Goal: Navigation & Orientation: Understand site structure

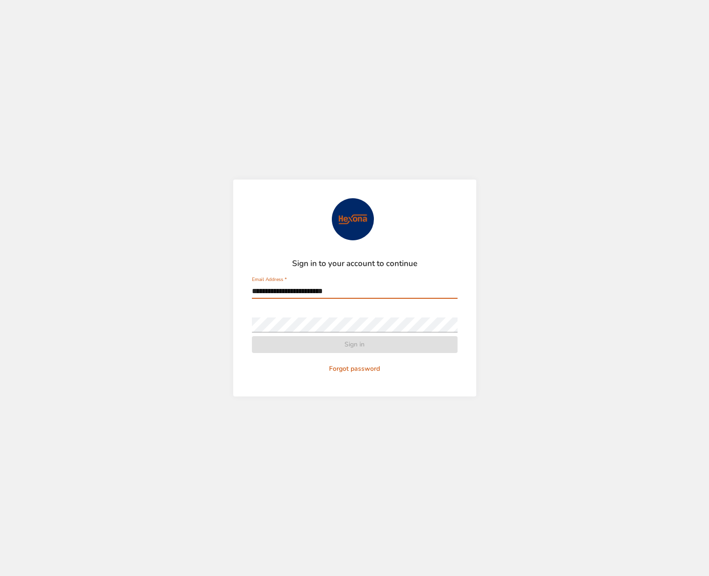
type input "**********"
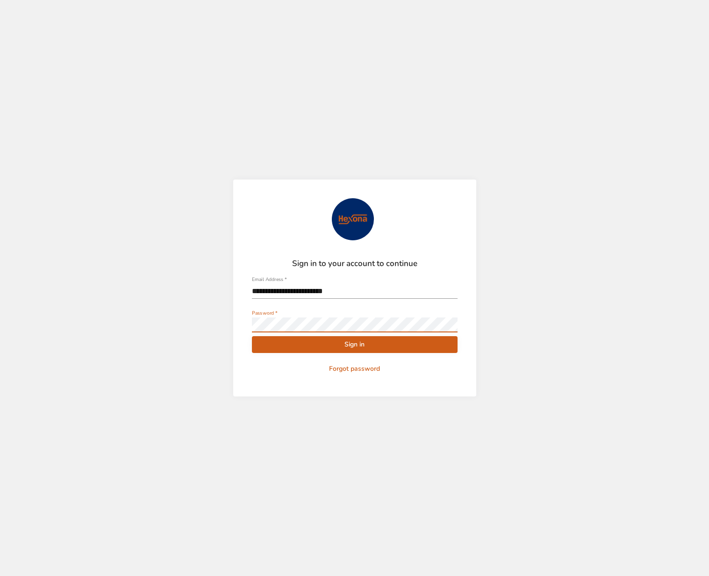
click at [252, 336] on button "Sign in" at bounding box center [355, 344] width 206 height 17
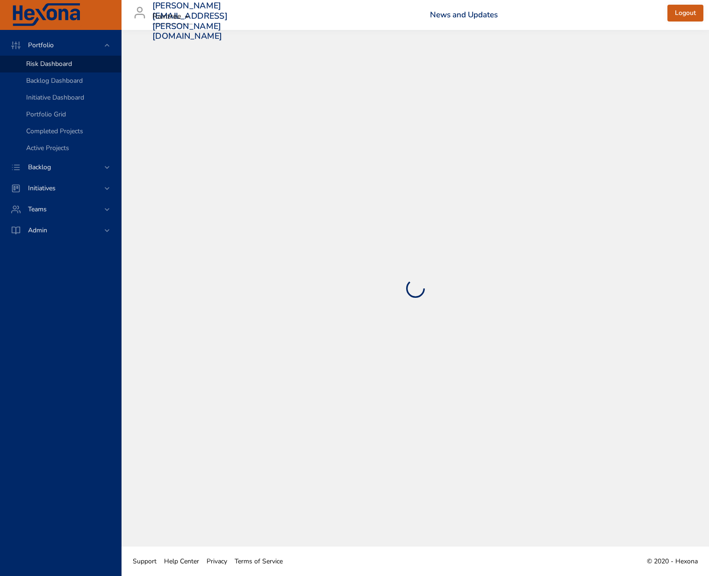
click at [373, 344] on div at bounding box center [415, 288] width 550 height 479
click at [59, 81] on span "Backlog Dashboard" at bounding box center [54, 80] width 57 height 9
click at [61, 95] on span "Initiative Dashboard" at bounding box center [55, 97] width 58 height 9
click at [58, 117] on span "Portfolio Grid" at bounding box center [46, 114] width 40 height 9
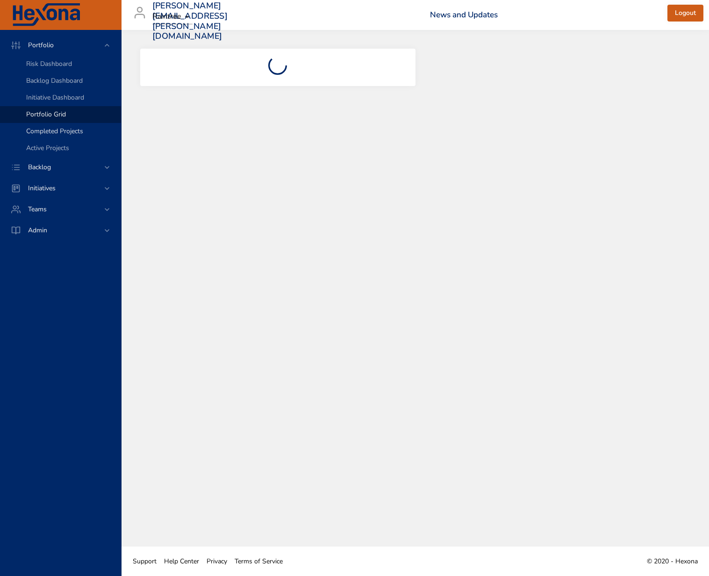
click at [63, 136] on div "Completed Projects" at bounding box center [69, 131] width 87 height 9
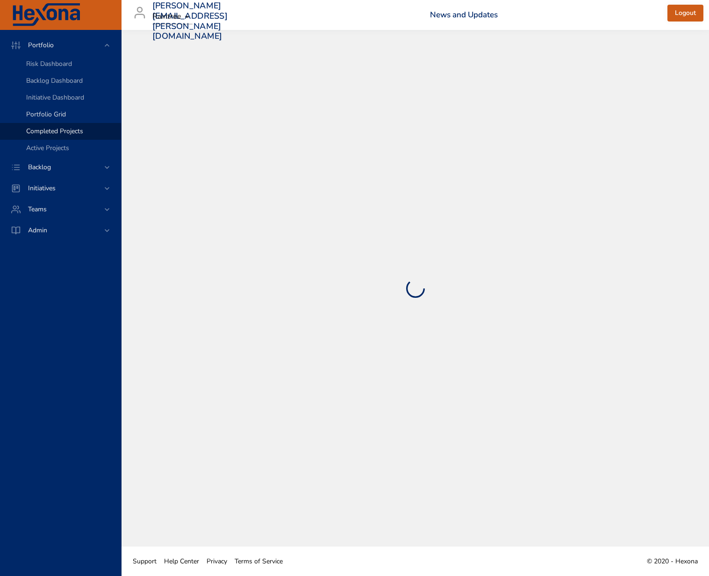
click at [63, 118] on span "Portfolio Grid" at bounding box center [46, 114] width 40 height 9
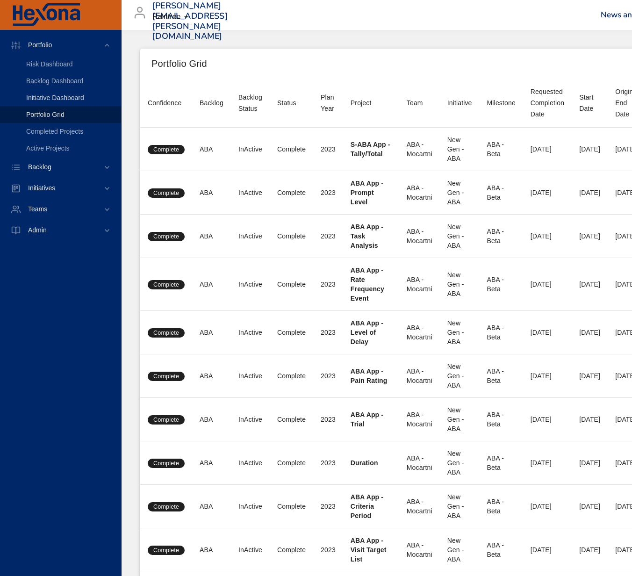
click at [72, 93] on div "Initiative Dashboard" at bounding box center [69, 97] width 87 height 9
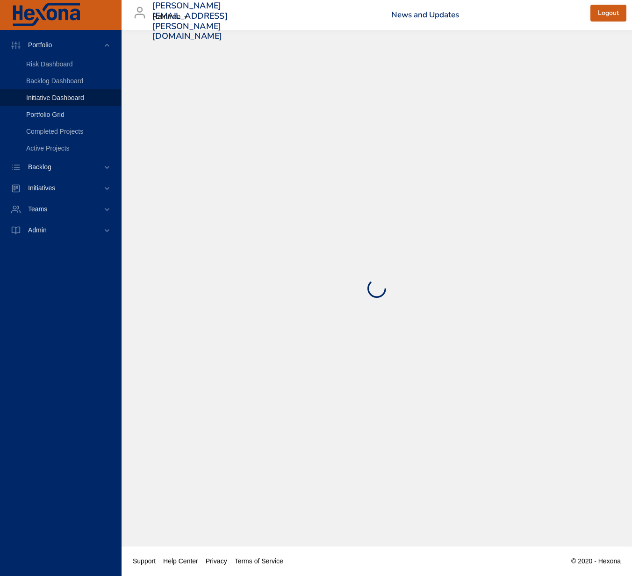
click at [63, 122] on link "Portfolio Grid" at bounding box center [60, 114] width 121 height 17
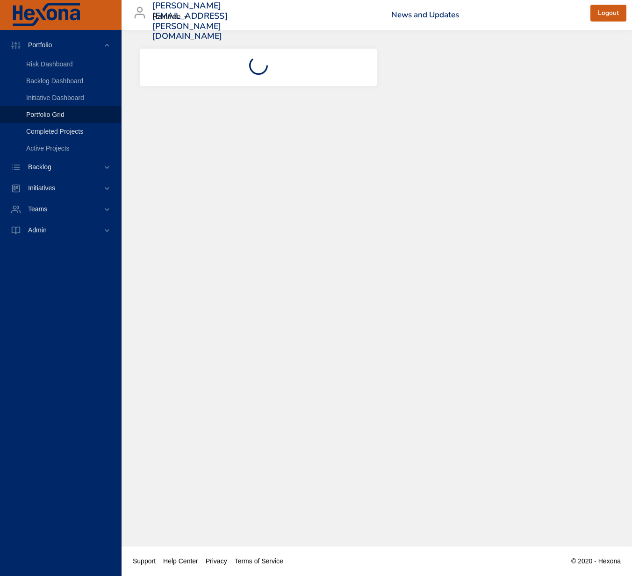
click at [68, 132] on span "Completed Projects" at bounding box center [54, 131] width 57 height 7
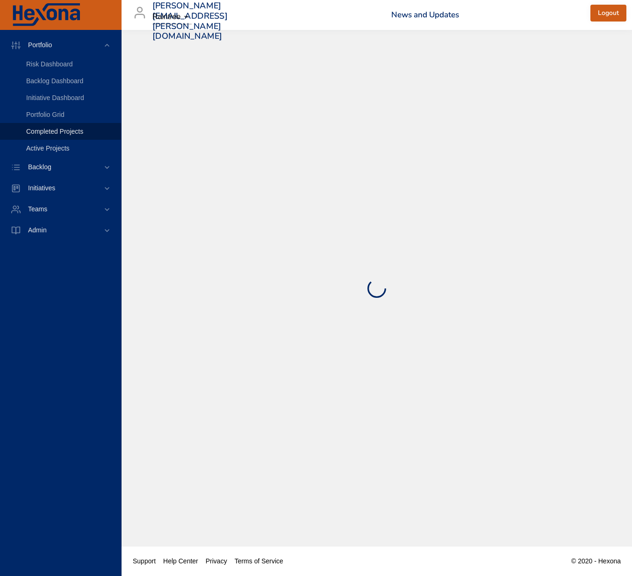
click at [64, 148] on span "Active Projects" at bounding box center [47, 147] width 43 height 7
click at [73, 77] on span "Backlog Dashboard" at bounding box center [54, 80] width 57 height 7
click at [63, 60] on span "Risk Dashboard" at bounding box center [49, 63] width 47 height 7
click at [63, 150] on span "Active Projects" at bounding box center [47, 147] width 43 height 7
click at [95, 173] on div "Backlog" at bounding box center [60, 167] width 121 height 21
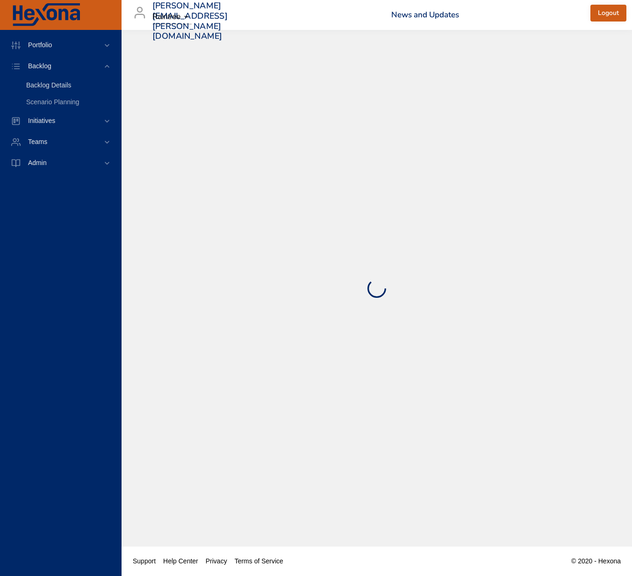
click at [71, 89] on span "Backlog Details" at bounding box center [48, 84] width 45 height 7
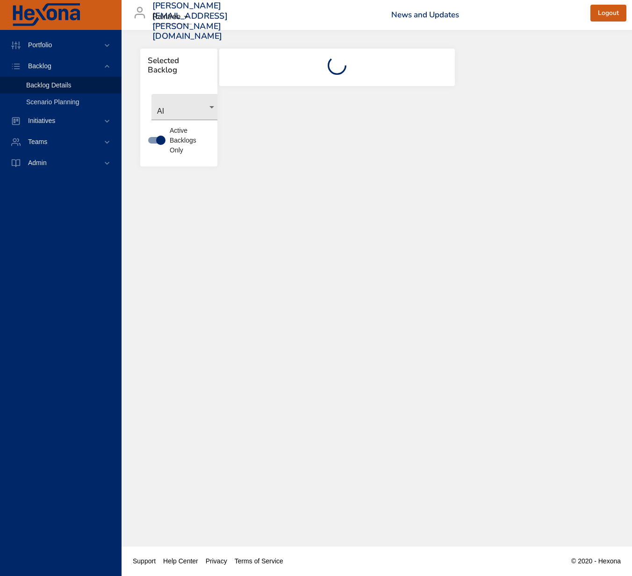
click at [69, 103] on span "Scenario Planning" at bounding box center [52, 101] width 53 height 7
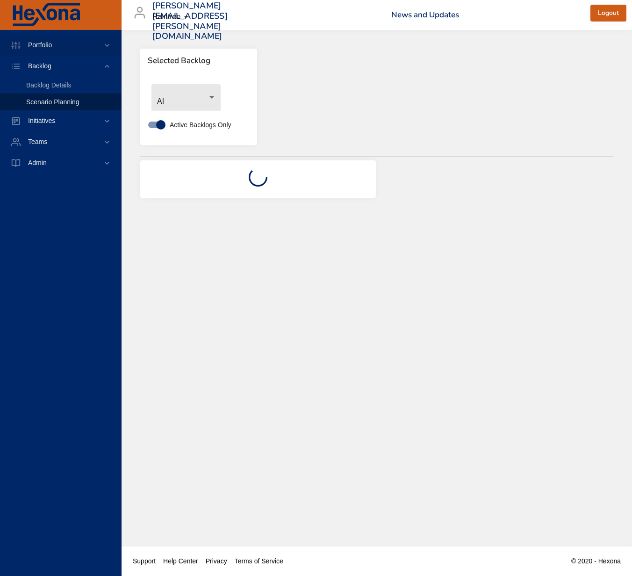
click at [43, 41] on span "Portfolio" at bounding box center [40, 44] width 39 height 7
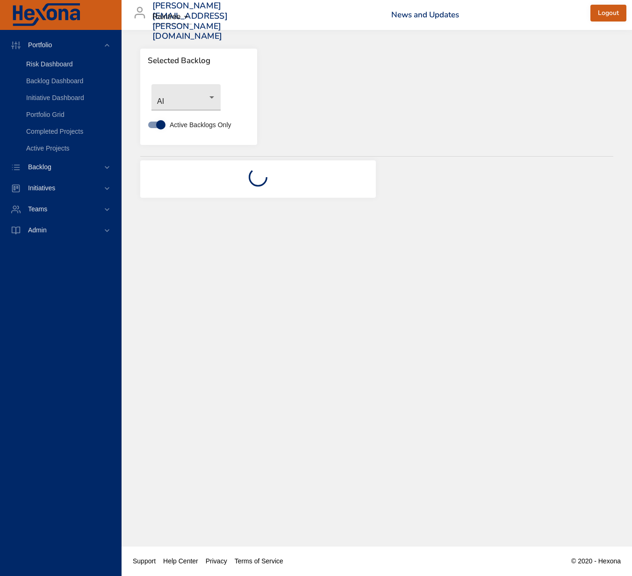
click at [50, 65] on span "Risk Dashboard" at bounding box center [49, 63] width 47 height 7
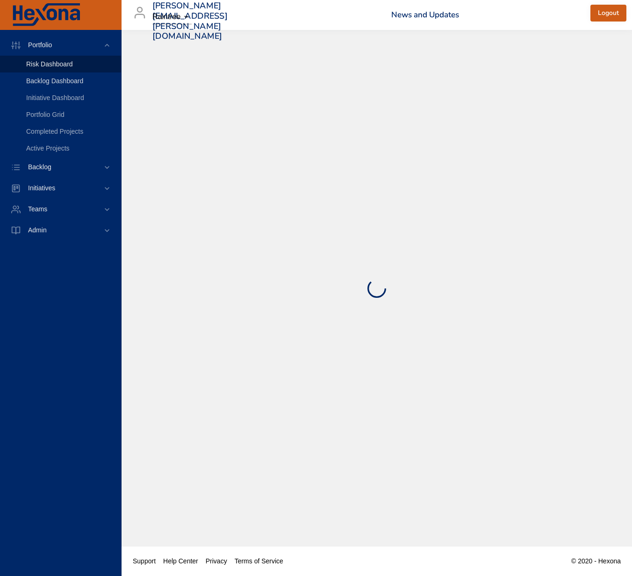
click at [50, 83] on span "Backlog Dashboard" at bounding box center [54, 80] width 57 height 7
select select "***"
